Goal: Task Accomplishment & Management: Manage account settings

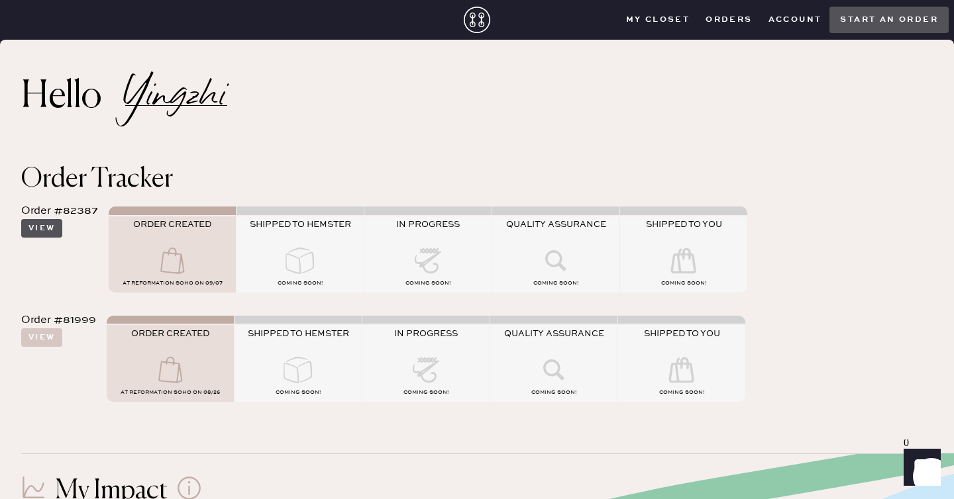
click at [46, 227] on button "View" at bounding box center [41, 228] width 41 height 19
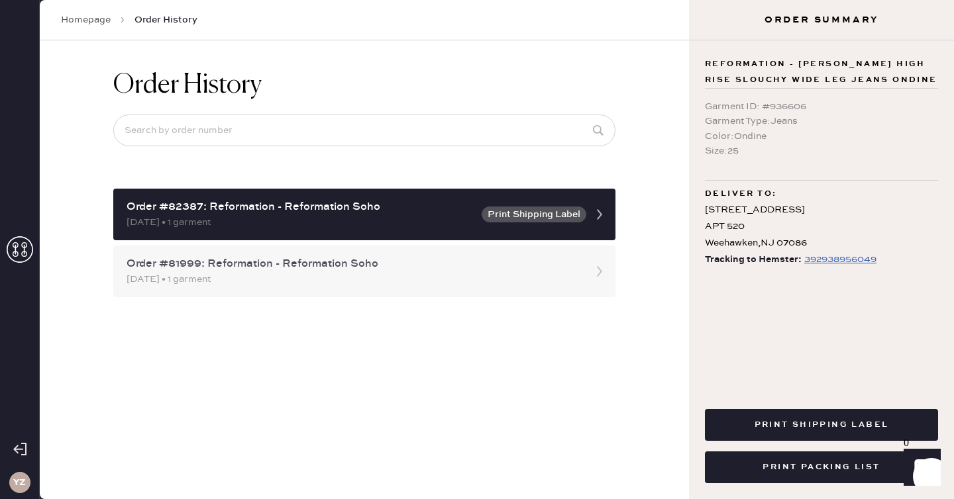
click at [215, 272] on div "[DATE] • 1 garment" at bounding box center [353, 279] width 452 height 15
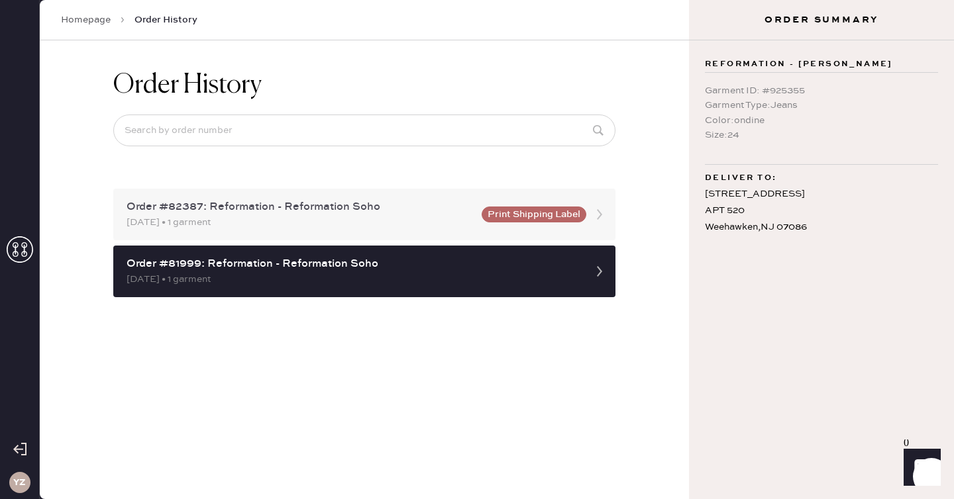
click at [251, 210] on div "Order #82387: Reformation - Reformation Soho" at bounding box center [300, 207] width 347 height 16
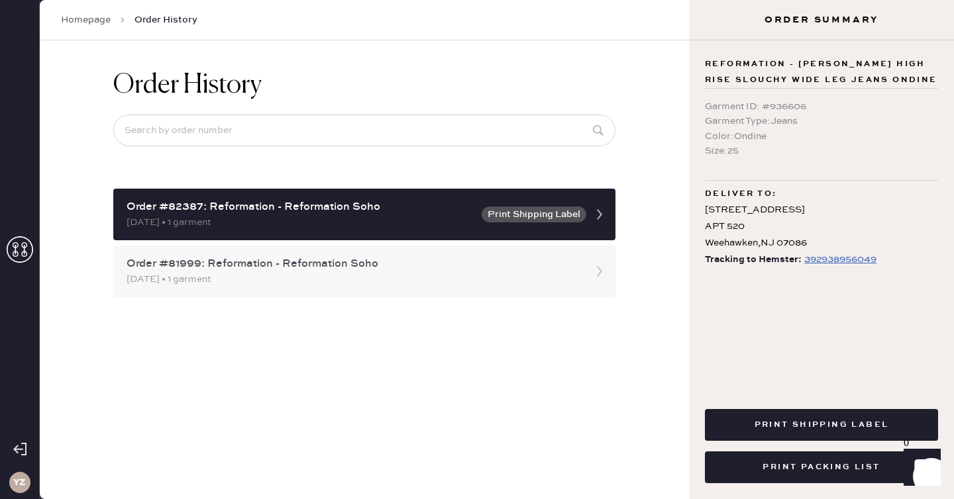
click at [507, 281] on div "[DATE] • 1 garment" at bounding box center [353, 279] width 452 height 15
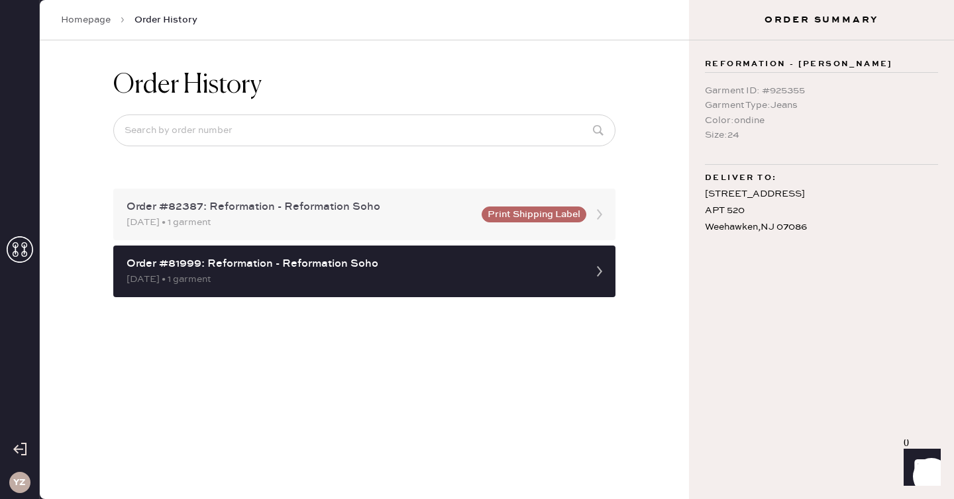
click at [450, 217] on div "[DATE] • 1 garment" at bounding box center [300, 222] width 347 height 15
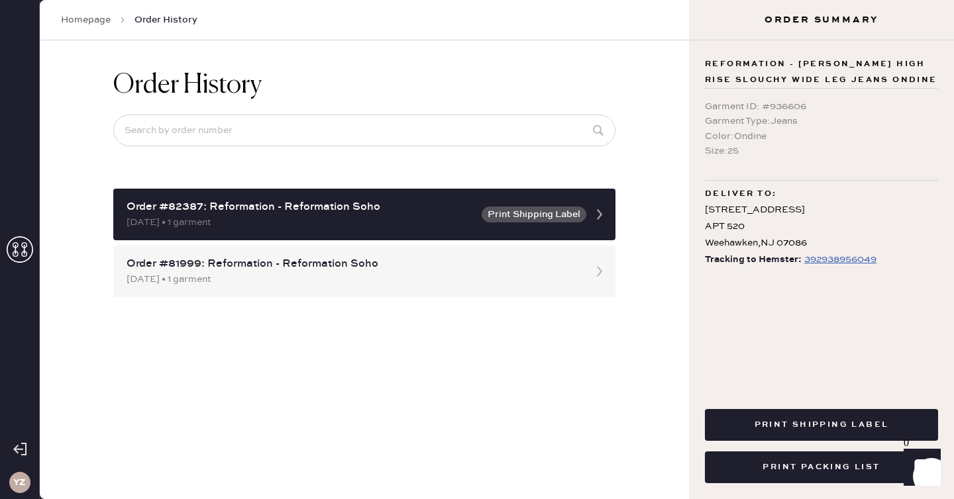
click at [824, 258] on div "392938956049" at bounding box center [840, 260] width 72 height 16
click at [533, 273] on div "[DATE] • 1 garment" at bounding box center [353, 279] width 452 height 15
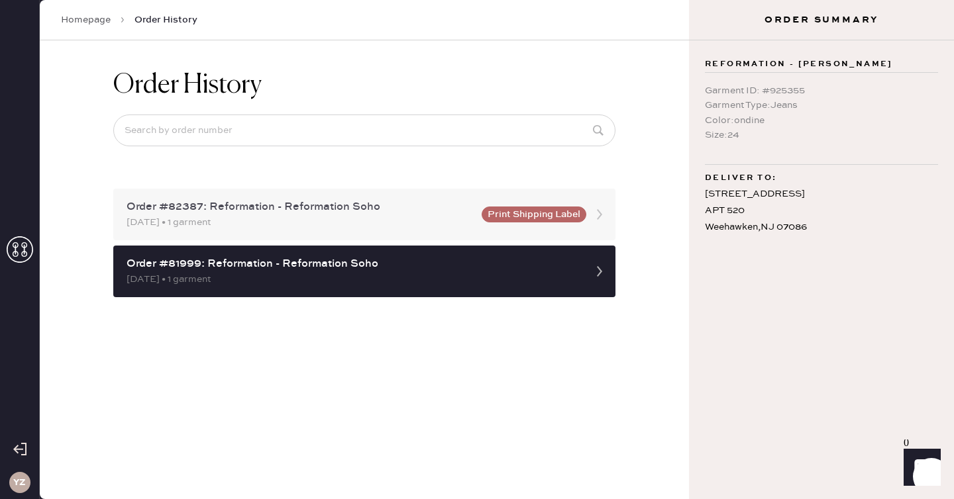
click at [486, 223] on div "Order #82387: Reformation - Reformation Soho [DATE] • 1 garment Print Shipping …" at bounding box center [364, 215] width 502 height 52
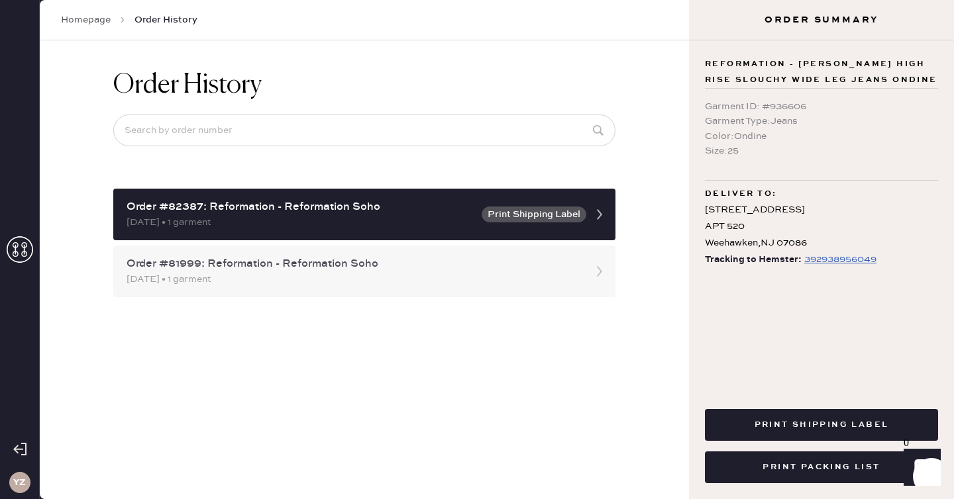
click at [560, 248] on div "Order #81999: Reformation - Reformation Soho [DATE] • 1 garment" at bounding box center [364, 272] width 502 height 52
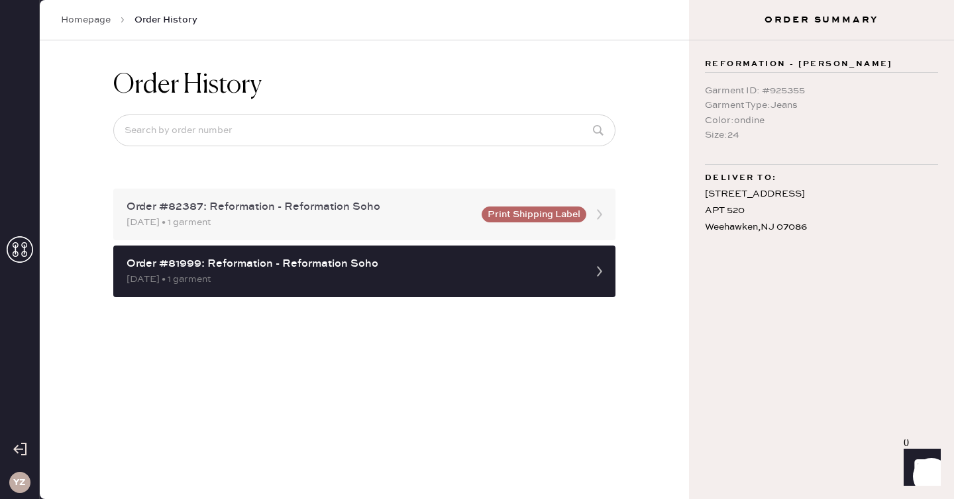
click at [441, 208] on div "Order #82387: Reformation - Reformation Soho" at bounding box center [300, 207] width 347 height 16
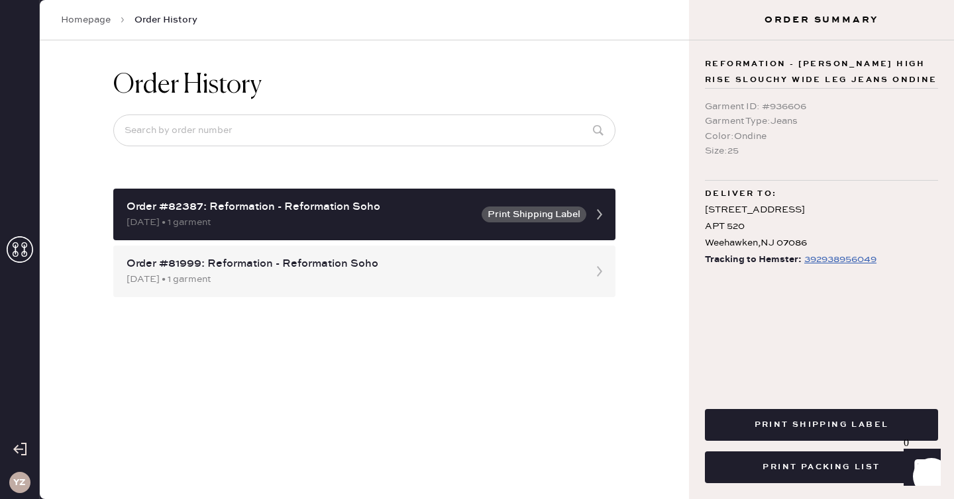
click at [439, 244] on div "Order #82387: Reformation - Reformation Soho [DATE] • 1 garment Print Shipping …" at bounding box center [364, 243] width 502 height 109
click at [425, 263] on div "Order #81999: Reformation - Reformation Soho" at bounding box center [353, 264] width 452 height 16
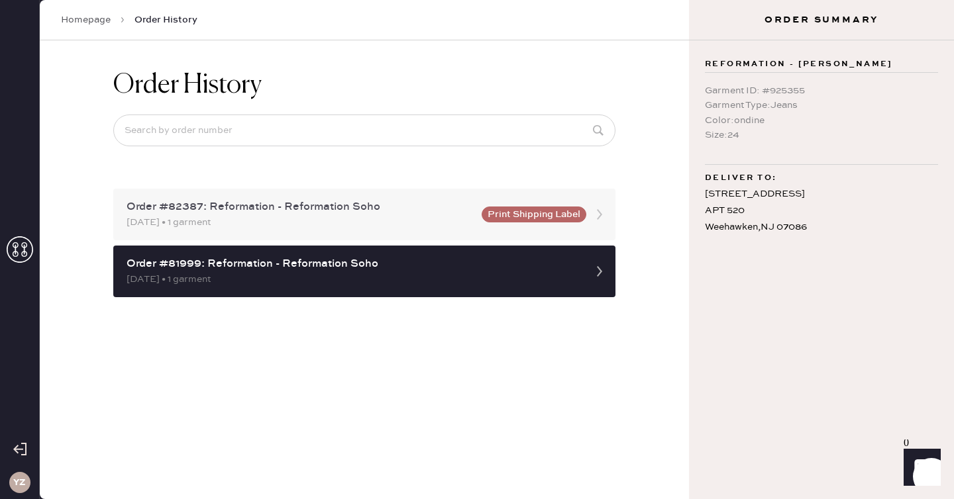
click at [399, 220] on div "[DATE] • 1 garment" at bounding box center [300, 222] width 347 height 15
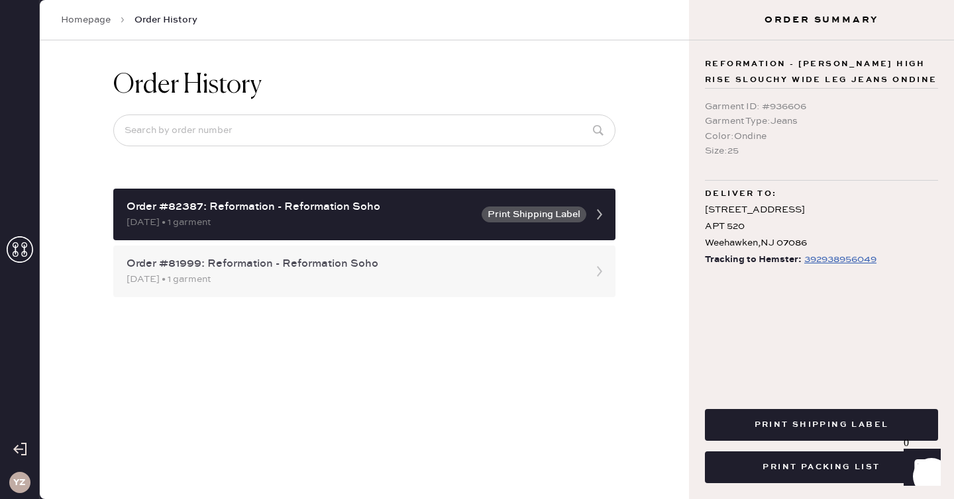
click at [388, 258] on div "Order #81999: Reformation - Reformation Soho" at bounding box center [353, 264] width 452 height 16
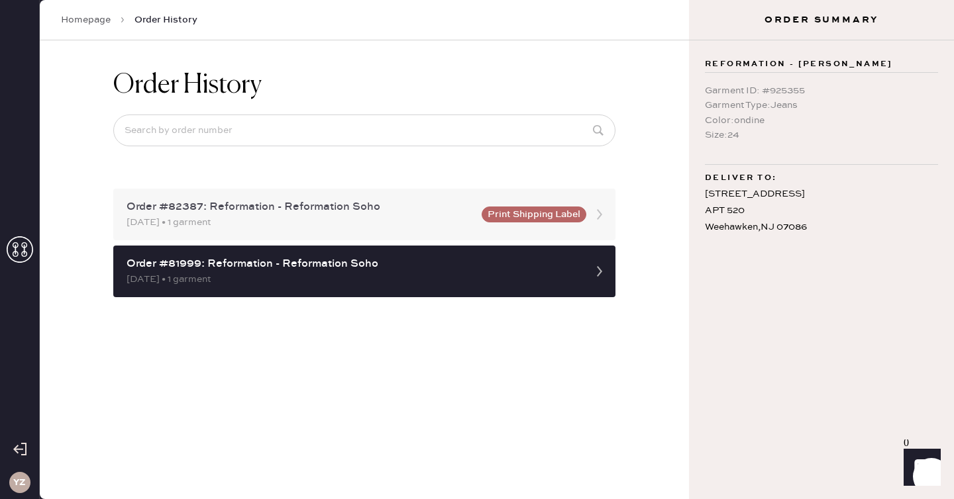
click at [398, 219] on div "[DATE] • 1 garment" at bounding box center [300, 222] width 347 height 15
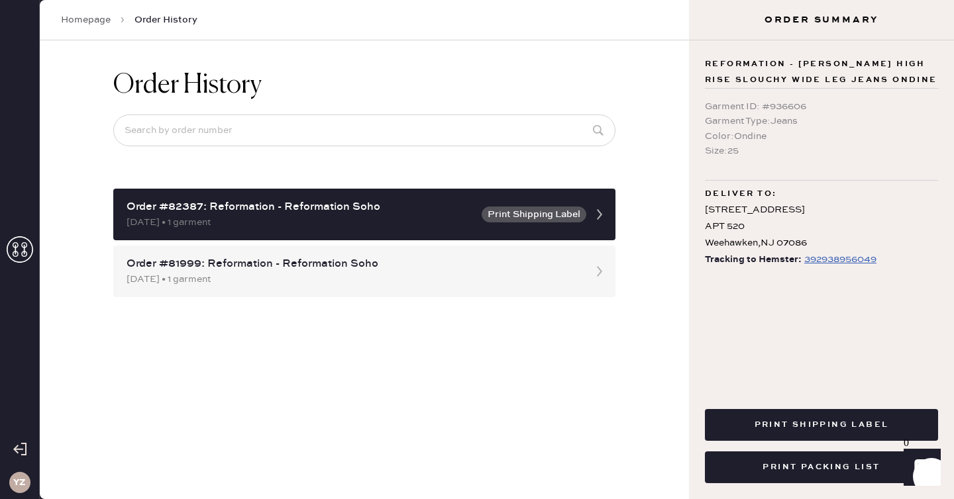
click at [835, 260] on div "392938956049" at bounding box center [840, 260] width 72 height 16
click at [639, 213] on div "Order History Order #82387: Reformation - Reformation Soho [DATE] • 1 garment P…" at bounding box center [364, 269] width 649 height 459
click at [538, 272] on div "[DATE] • 1 garment" at bounding box center [353, 279] width 452 height 15
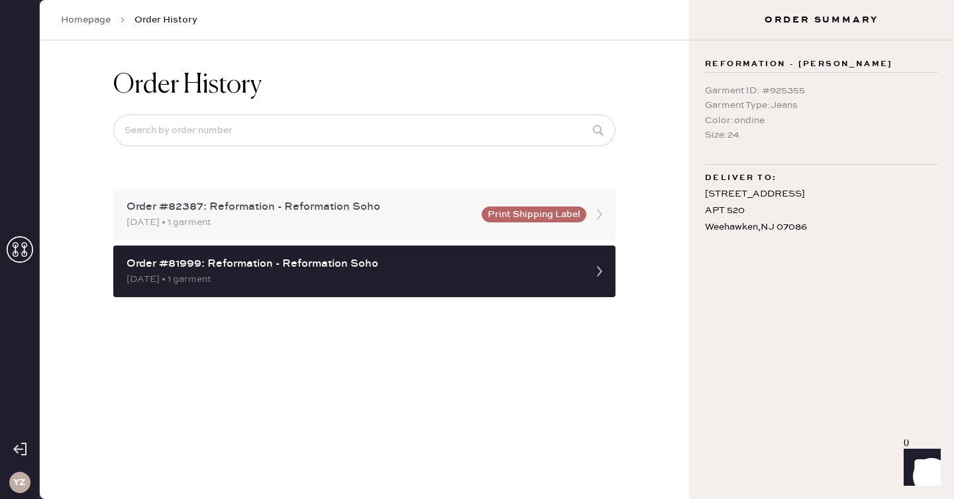
click at [423, 216] on div "[DATE] • 1 garment" at bounding box center [300, 222] width 347 height 15
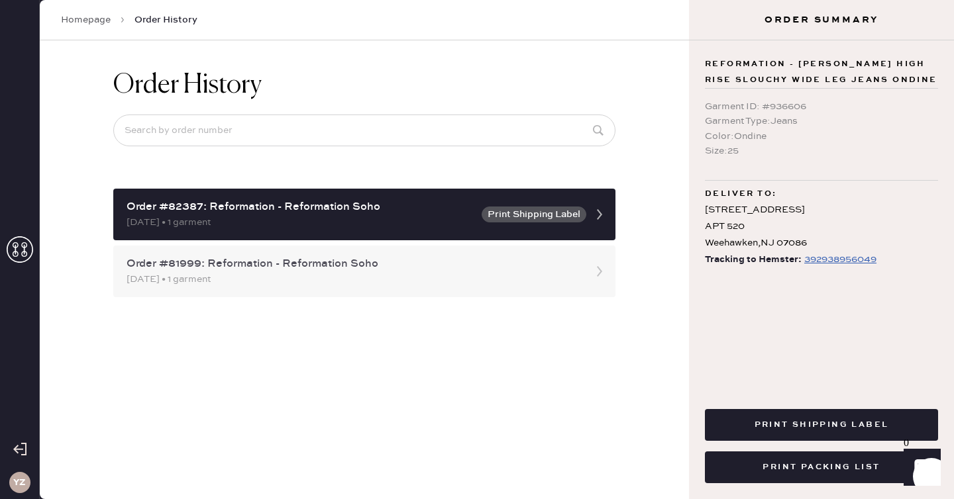
click at [411, 268] on div "Order #81999: Reformation - Reformation Soho" at bounding box center [353, 264] width 452 height 16
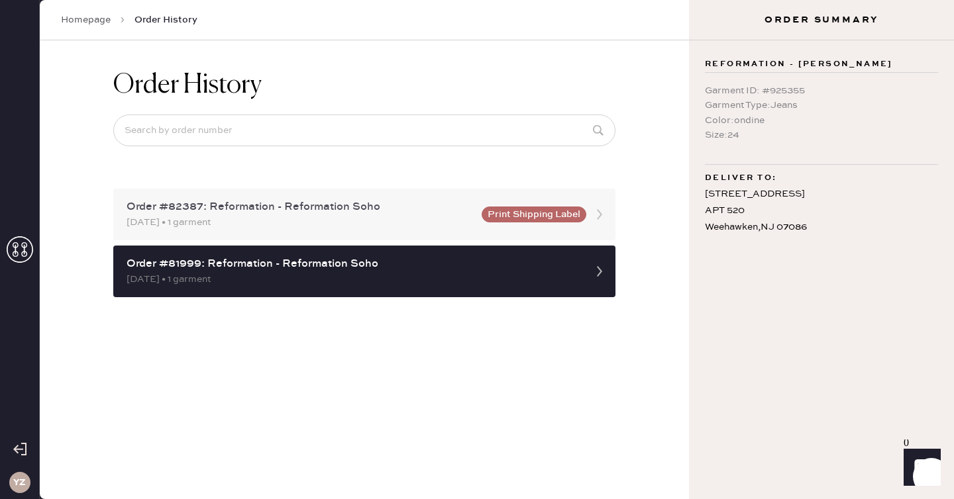
click at [397, 224] on div "[DATE] • 1 garment" at bounding box center [300, 222] width 347 height 15
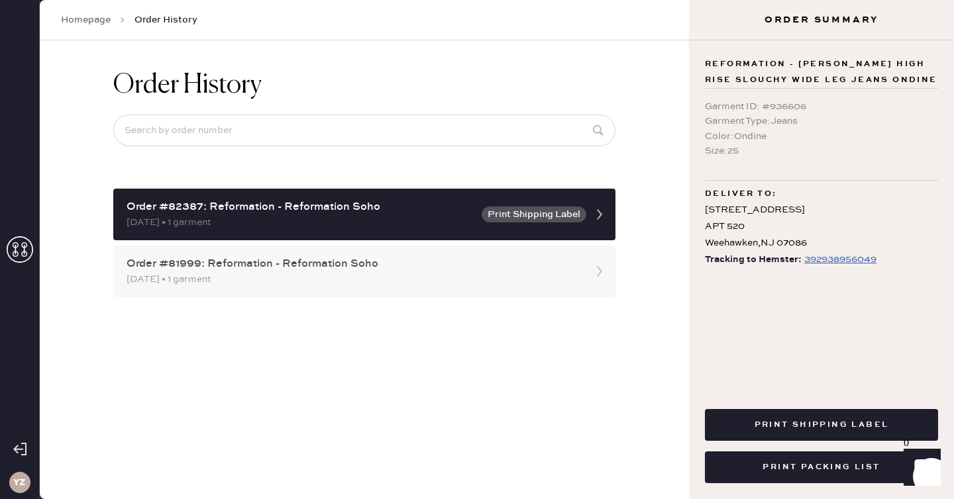
click at [380, 297] on div "Order #81999: Reformation - Reformation Soho [DATE] • 1 garment" at bounding box center [364, 272] width 502 height 52
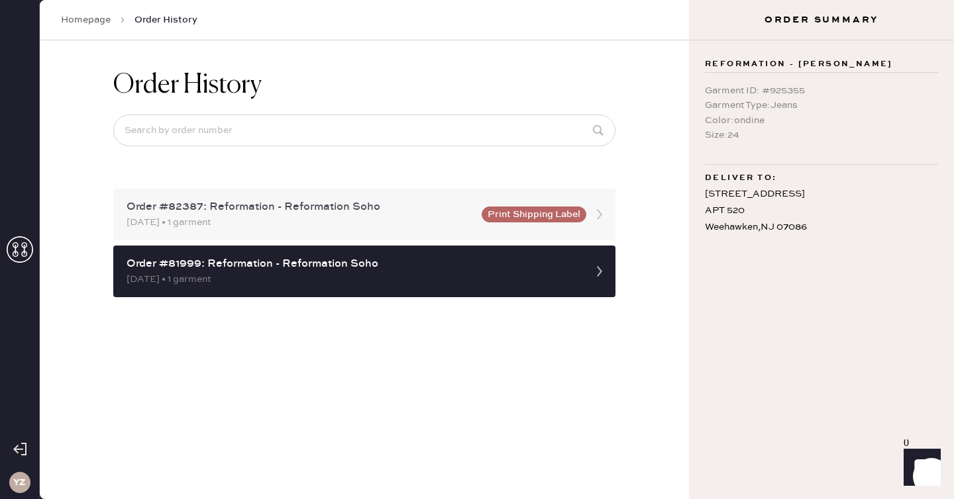
click at [384, 228] on div "[DATE] • 1 garment" at bounding box center [300, 222] width 347 height 15
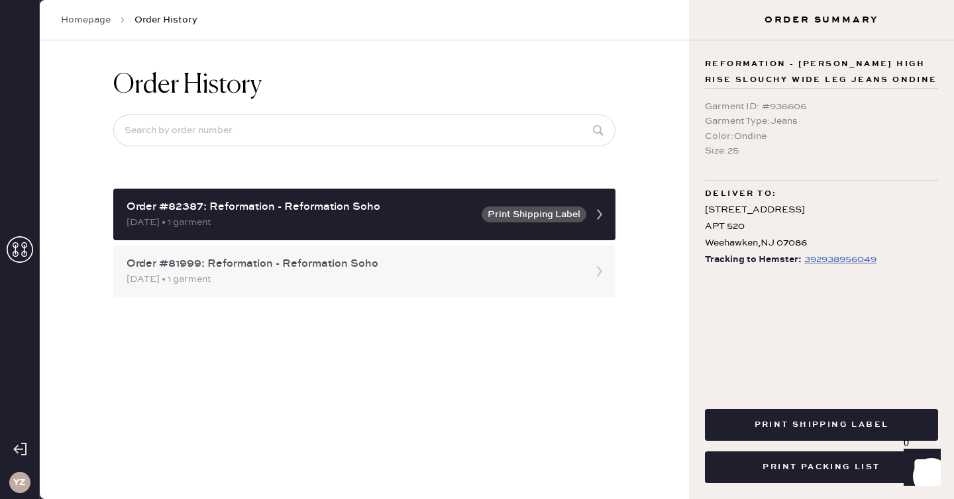
click at [360, 262] on div "Order #81999: Reformation - Reformation Soho" at bounding box center [353, 264] width 452 height 16
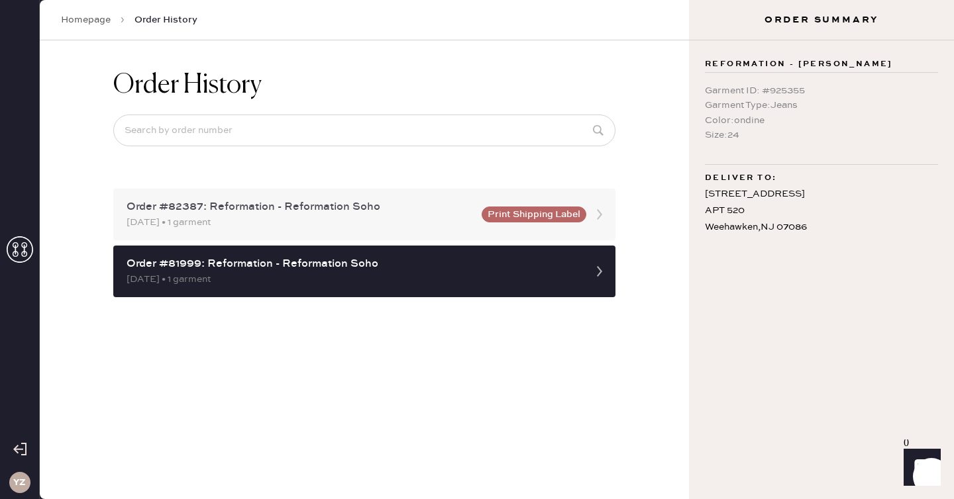
click at [372, 226] on div "[DATE] • 1 garment" at bounding box center [300, 222] width 347 height 15
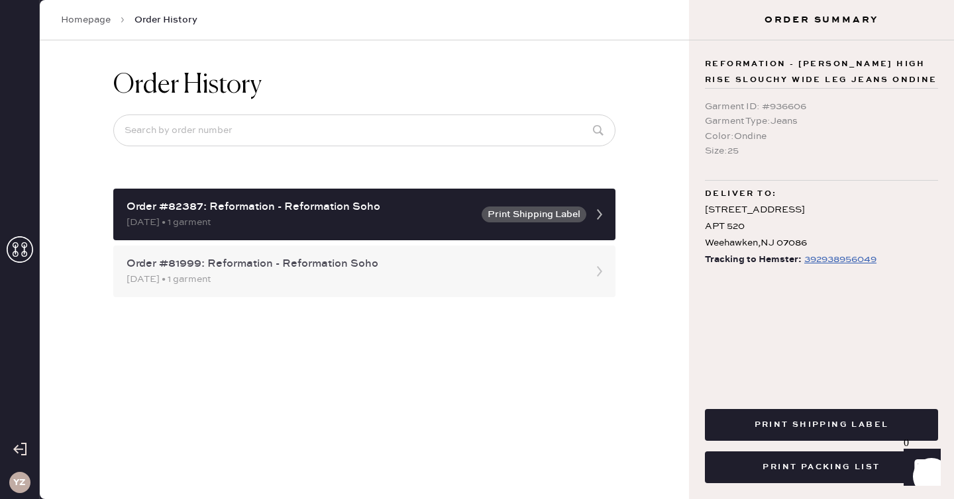
click at [364, 255] on div "Order #81999: Reformation - Reformation Soho [DATE] • 1 garment" at bounding box center [364, 272] width 502 height 52
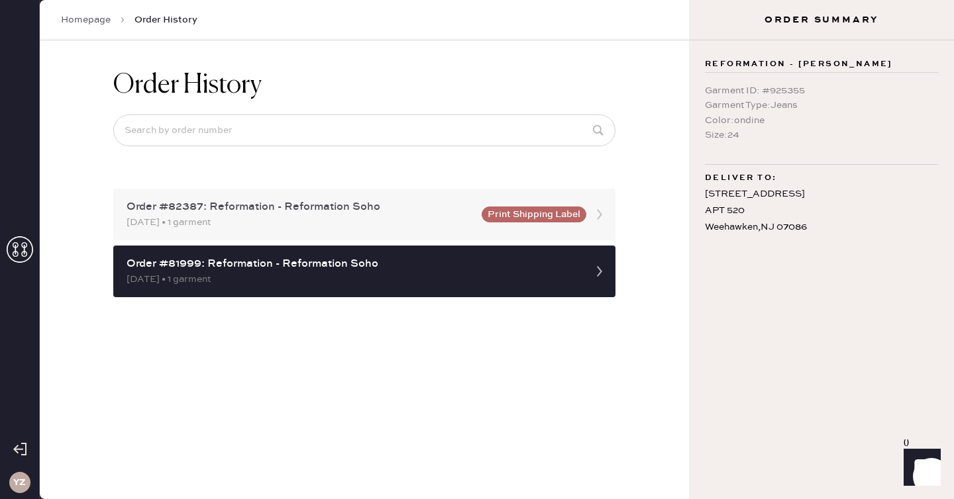
click at [368, 231] on div "Order #82387: Reformation - Reformation Soho [DATE] • 1 garment Print Shipping …" at bounding box center [364, 215] width 502 height 52
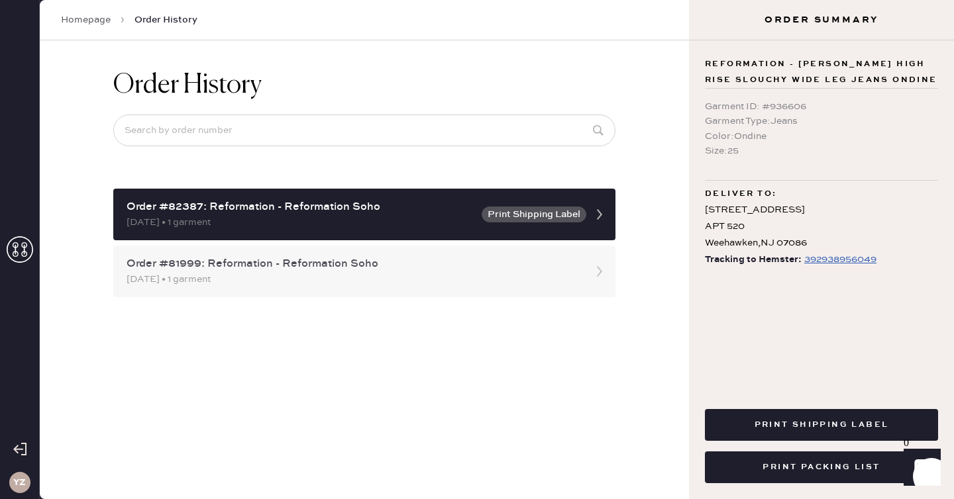
click at [362, 257] on div "Order #81999: Reformation - Reformation Soho" at bounding box center [353, 264] width 452 height 16
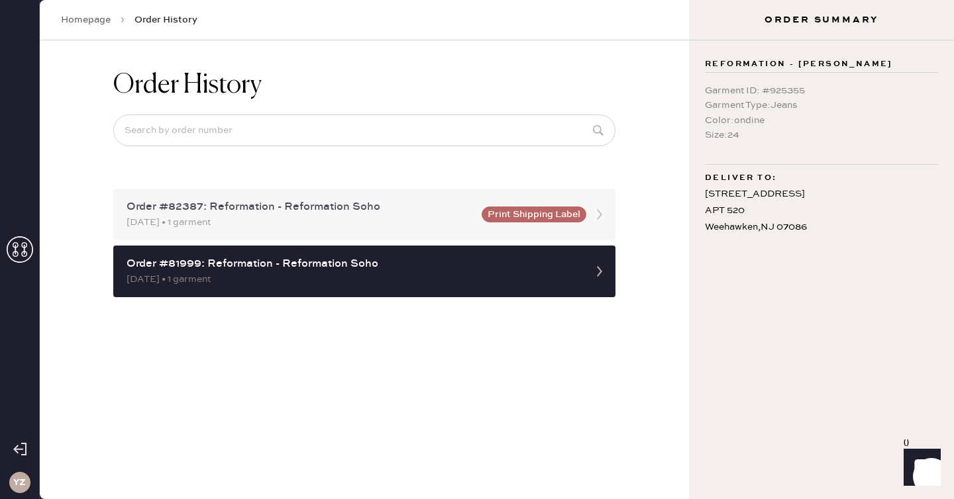
click at [376, 205] on div "Order #82387: Reformation - Reformation Soho" at bounding box center [300, 207] width 347 height 16
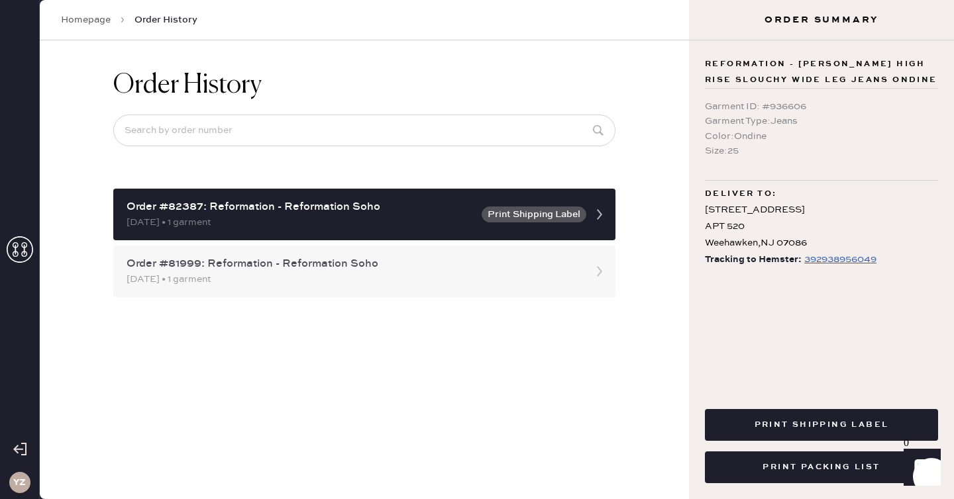
click at [370, 248] on div "Order #81999: Reformation - Reformation Soho [DATE] • 1 garment" at bounding box center [364, 272] width 502 height 52
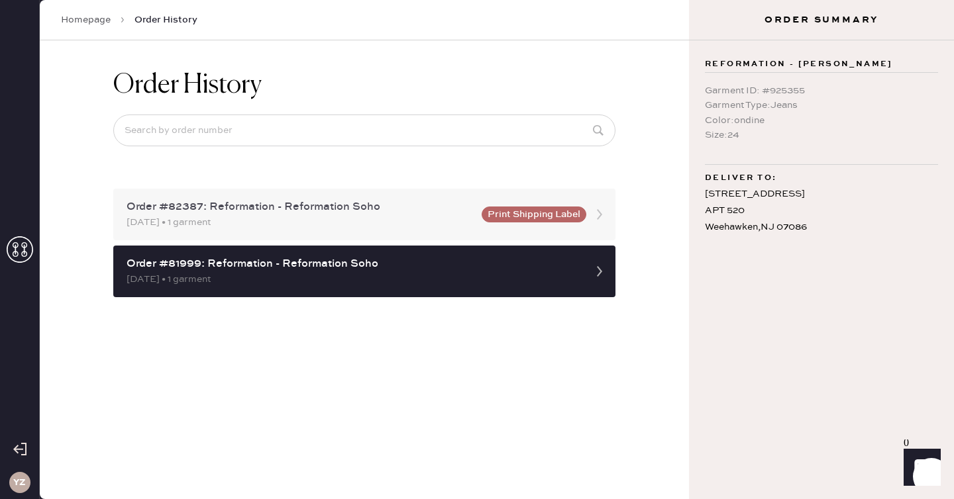
click at [376, 218] on div "[DATE] • 1 garment" at bounding box center [300, 222] width 347 height 15
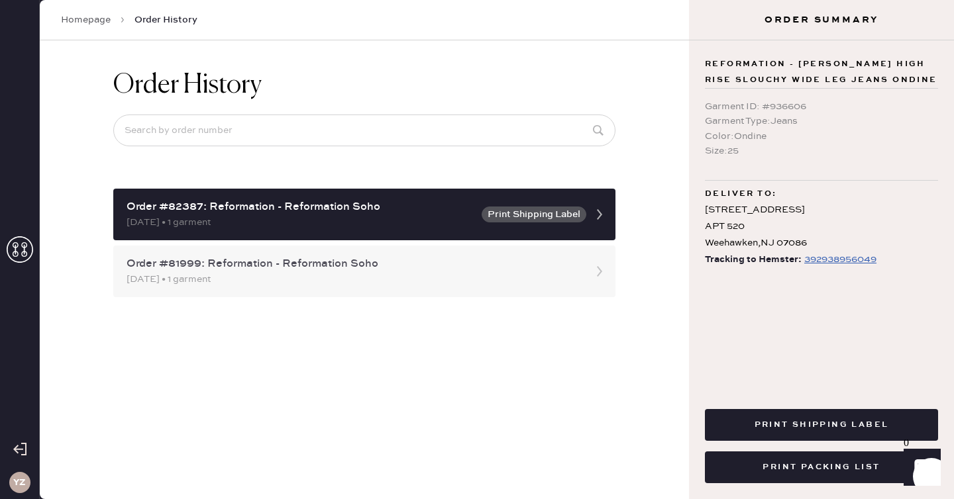
click at [367, 262] on div "Order #81999: Reformation - Reformation Soho" at bounding box center [353, 264] width 452 height 16
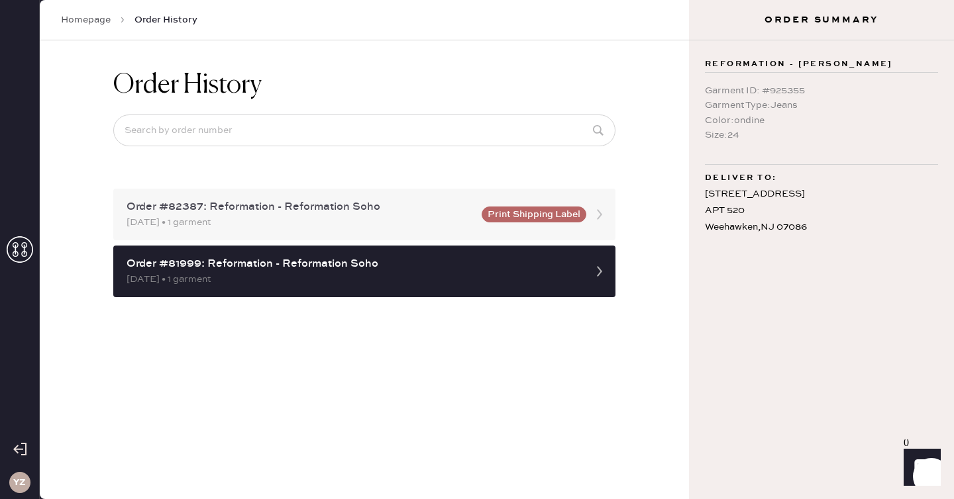
click at [372, 225] on div "[DATE] • 1 garment" at bounding box center [300, 222] width 347 height 15
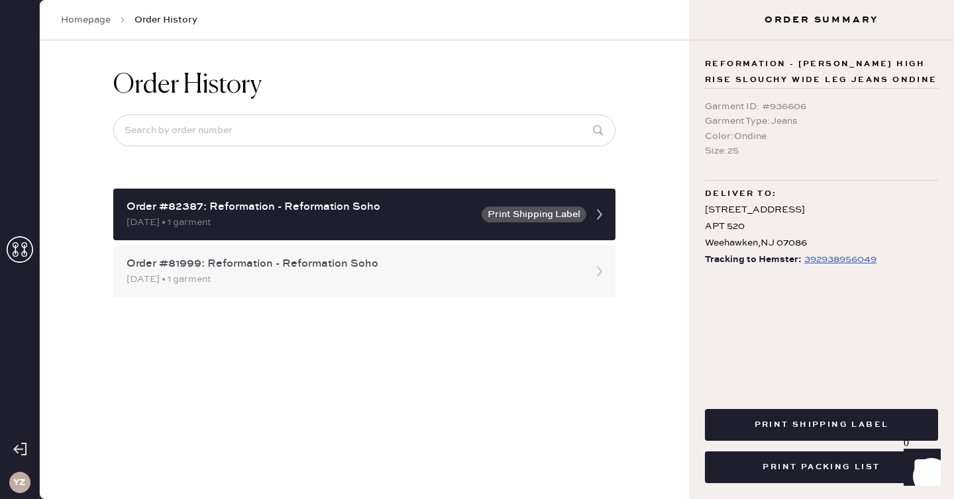
click at [516, 268] on div "Order #81999: Reformation - Reformation Soho" at bounding box center [353, 264] width 452 height 16
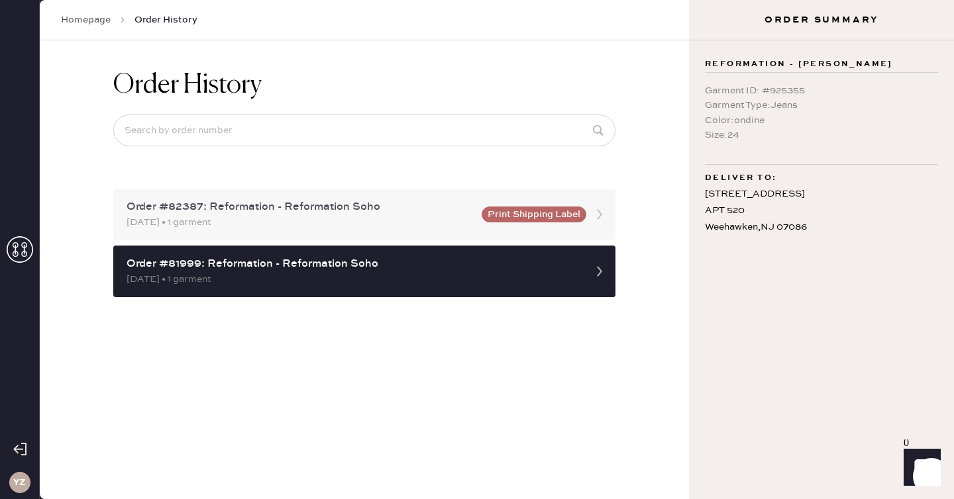
click at [477, 231] on div "Order #82387: Reformation - Reformation Soho [DATE] • 1 garment Print Shipping …" at bounding box center [364, 215] width 502 height 52
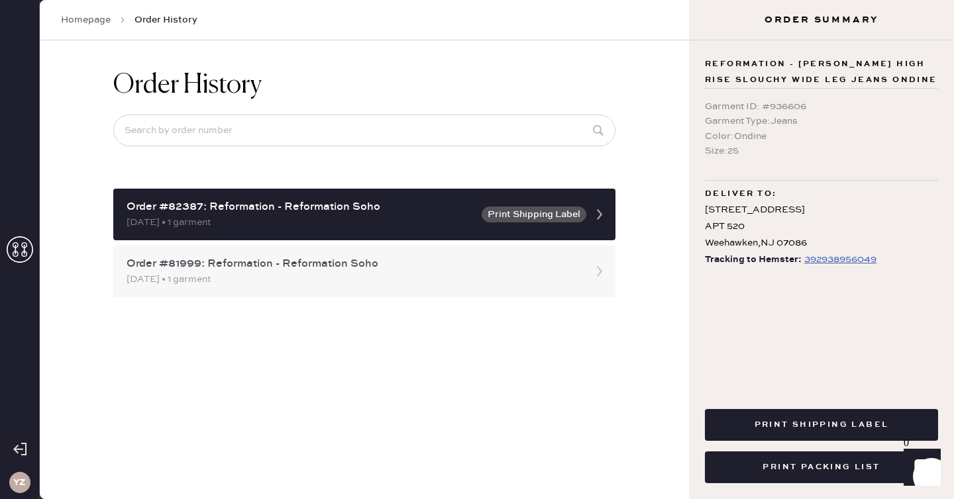
click at [464, 260] on div "Order #81999: Reformation - Reformation Soho" at bounding box center [353, 264] width 452 height 16
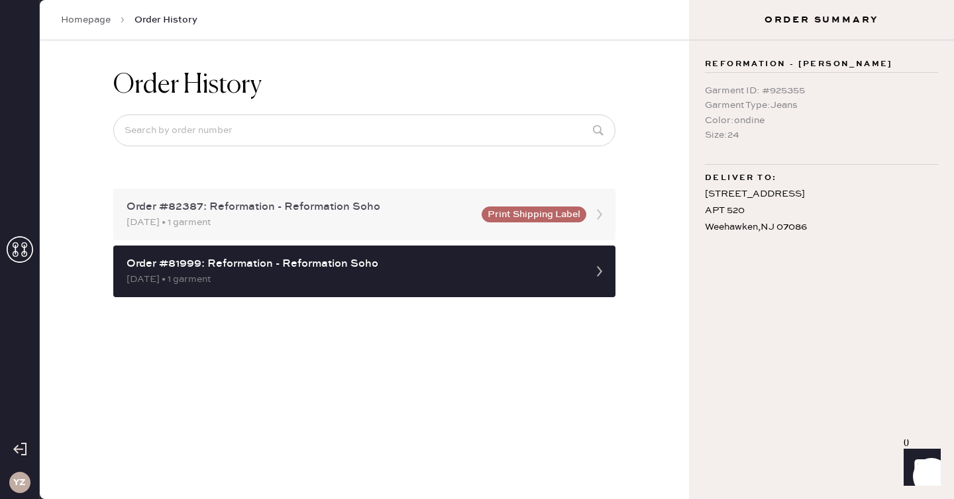
click at [461, 220] on div "[DATE] • 1 garment" at bounding box center [300, 222] width 347 height 15
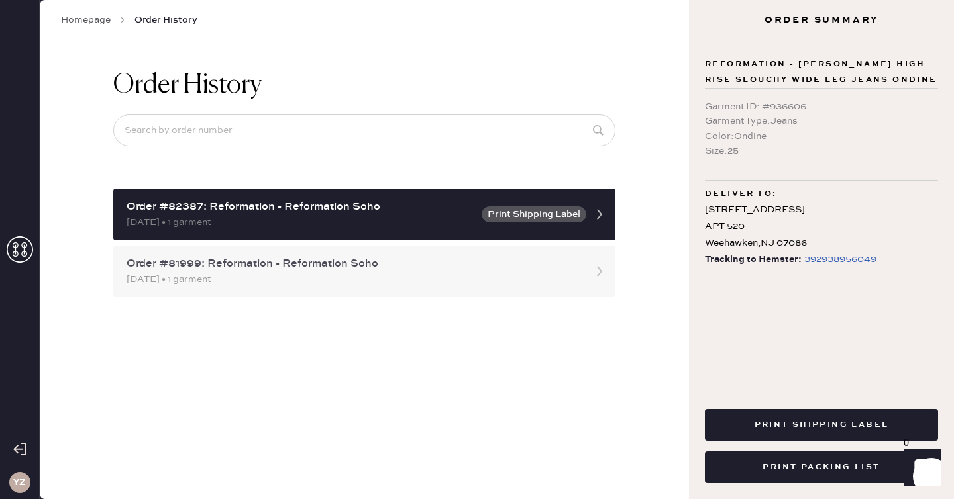
click at [445, 252] on div "Order #81999: Reformation - Reformation Soho [DATE] • 1 garment" at bounding box center [364, 272] width 502 height 52
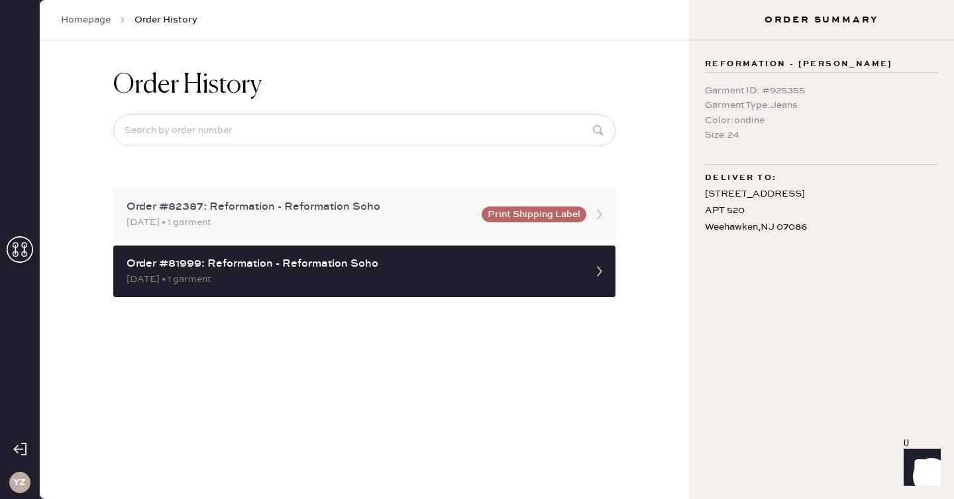
click at [450, 230] on div "Order #82387: Reformation - Reformation Soho [DATE] • 1 garment Print Shipping …" at bounding box center [364, 215] width 502 height 52
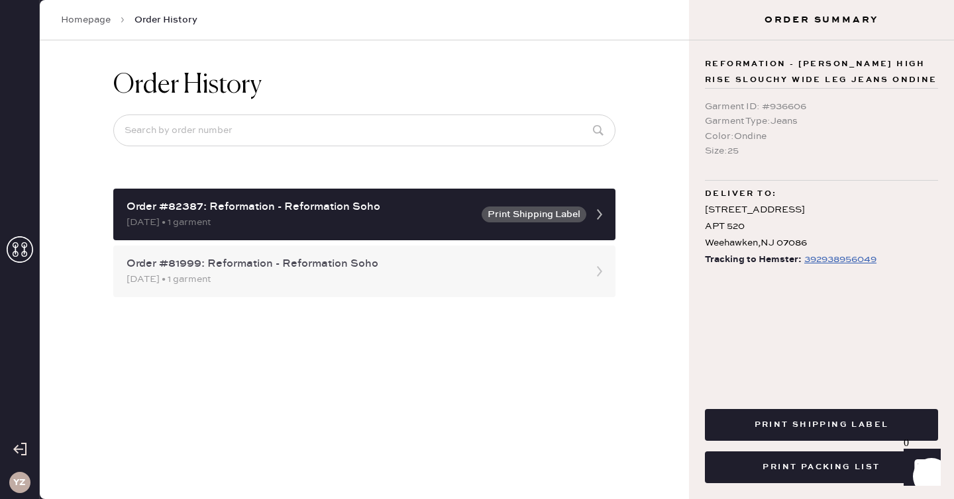
click at [432, 270] on div "Order #81999: Reformation - Reformation Soho" at bounding box center [353, 264] width 452 height 16
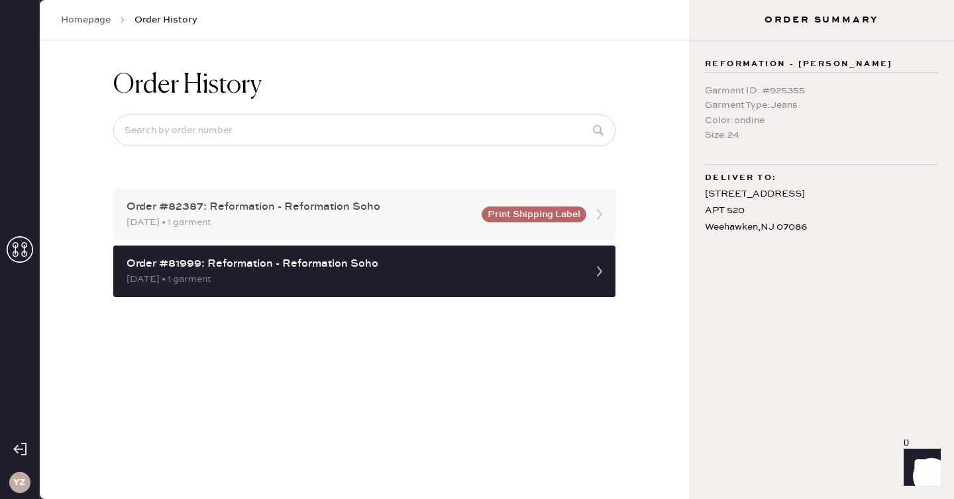
click at [443, 227] on div "[DATE] • 1 garment" at bounding box center [300, 222] width 347 height 15
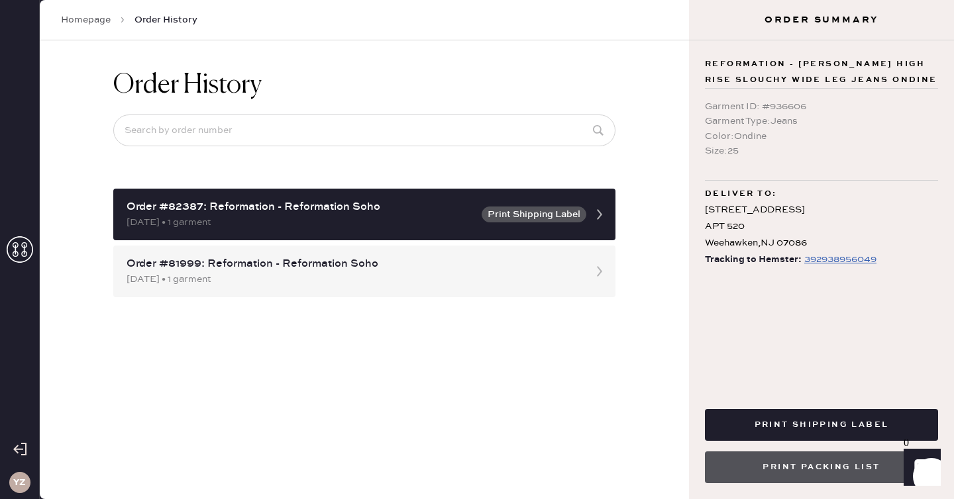
click at [725, 468] on button "Print Packing List" at bounding box center [821, 468] width 233 height 32
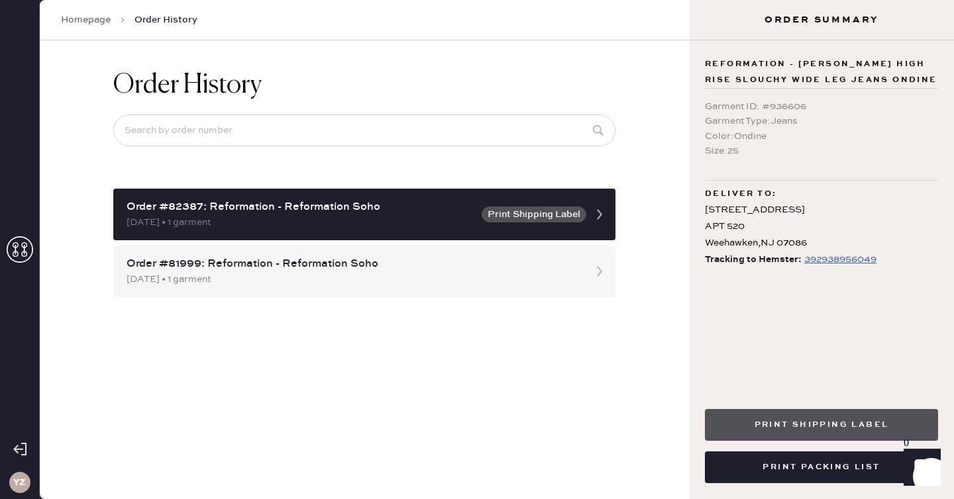
click at [733, 421] on button "Print Shipping Label" at bounding box center [821, 425] width 233 height 32
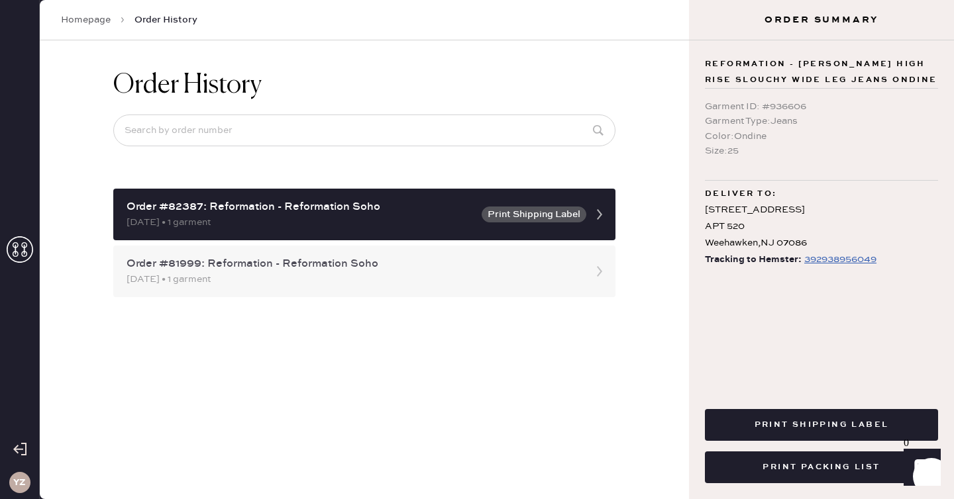
click at [417, 280] on div "[DATE] • 1 garment" at bounding box center [353, 279] width 452 height 15
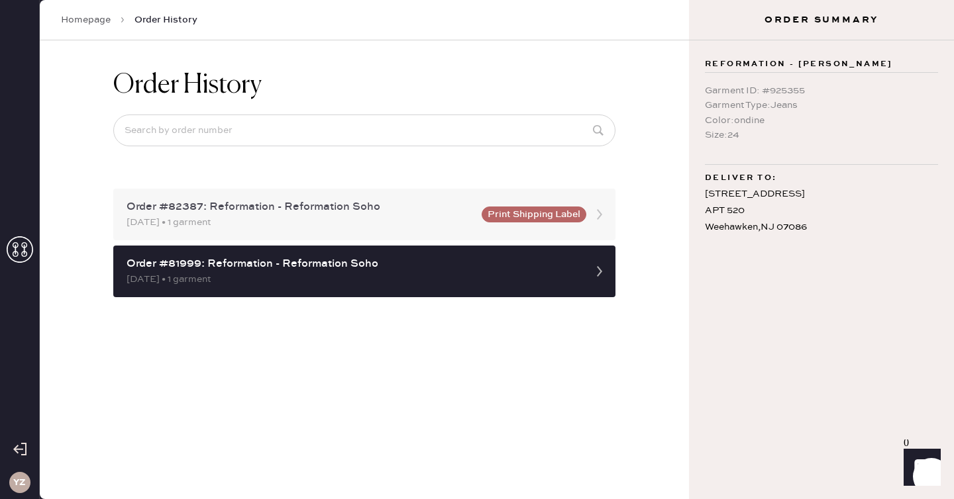
click at [505, 221] on button "Print Shipping Label" at bounding box center [534, 215] width 105 height 16
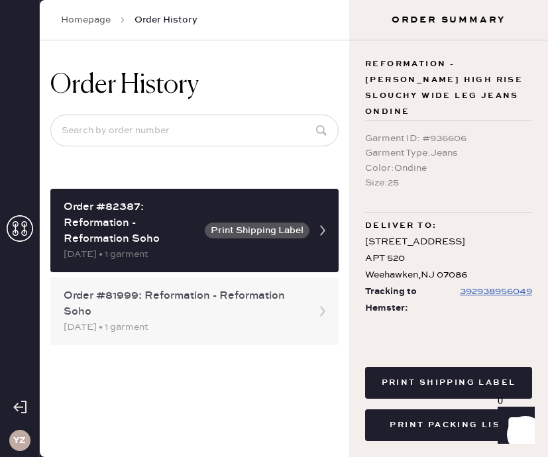
click at [167, 309] on div "Order #81999: Reformation - Reformation Soho" at bounding box center [183, 304] width 238 height 32
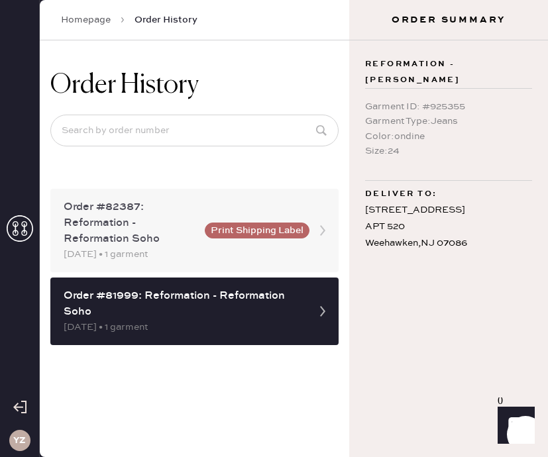
click at [170, 236] on div "Order #82387: Reformation - Reformation Soho" at bounding box center [130, 223] width 133 height 48
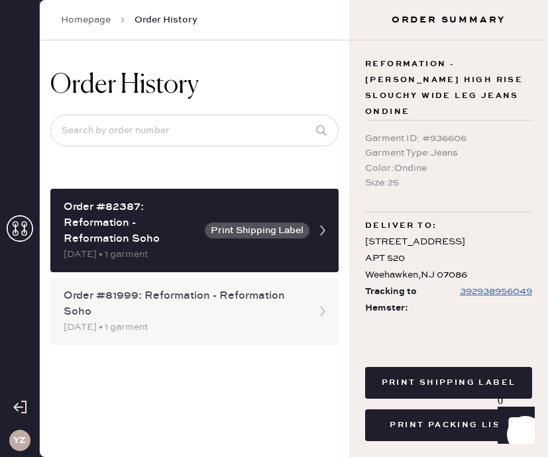
click at [168, 294] on div "Order #81999: Reformation - Reformation Soho" at bounding box center [183, 304] width 238 height 32
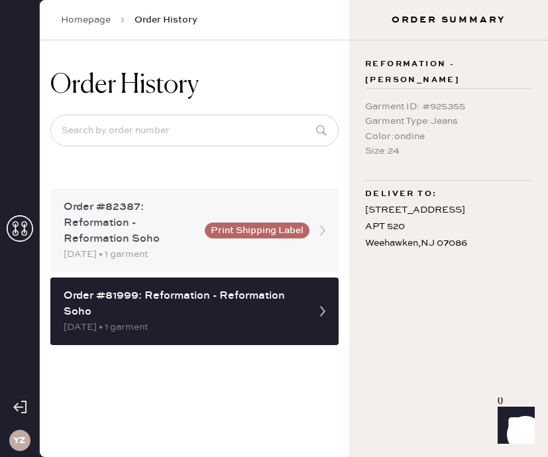
click at [182, 232] on div "Order #82387: Reformation - Reformation Soho" at bounding box center [130, 223] width 133 height 48
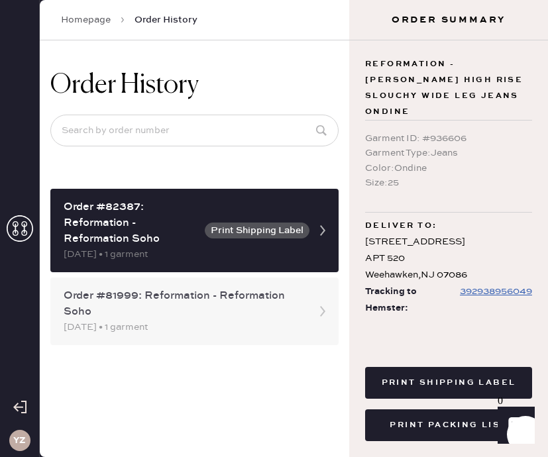
click at [195, 307] on div "Order #81999: Reformation - Reformation Soho" at bounding box center [183, 304] width 238 height 32
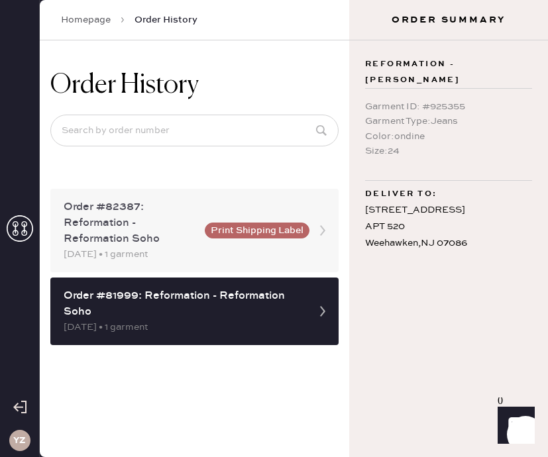
click at [196, 256] on div "[DATE] • 1 garment" at bounding box center [130, 254] width 133 height 15
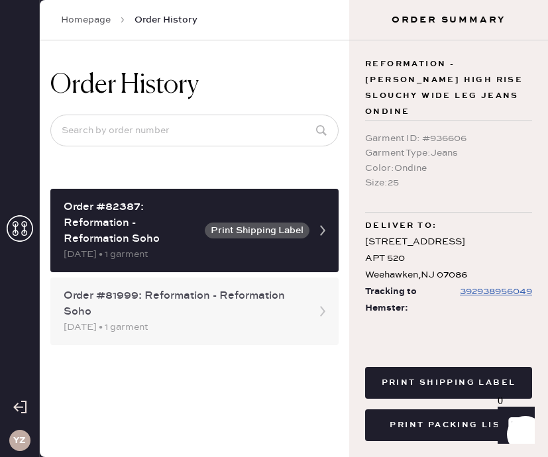
click at [193, 333] on div "[DATE] • 1 garment" at bounding box center [183, 327] width 238 height 15
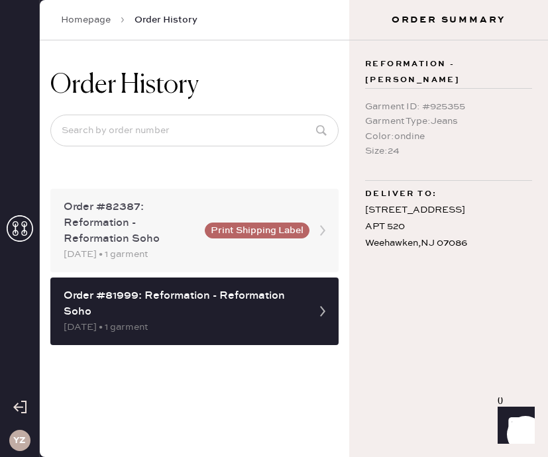
click at [182, 236] on div "Order #82387: Reformation - Reformation Soho" at bounding box center [130, 223] width 133 height 48
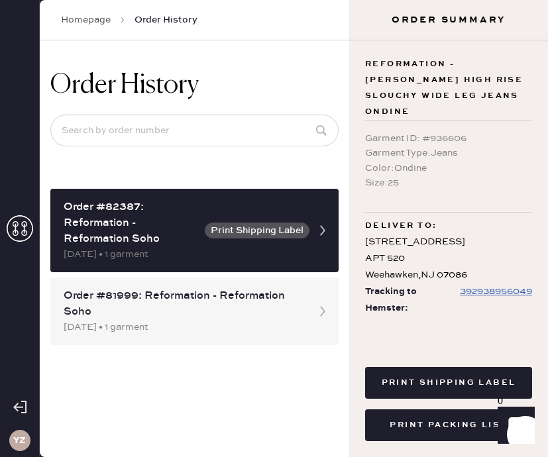
click at [19, 230] on icon at bounding box center [20, 228] width 26 height 26
